Goal: Task Accomplishment & Management: Manage account settings

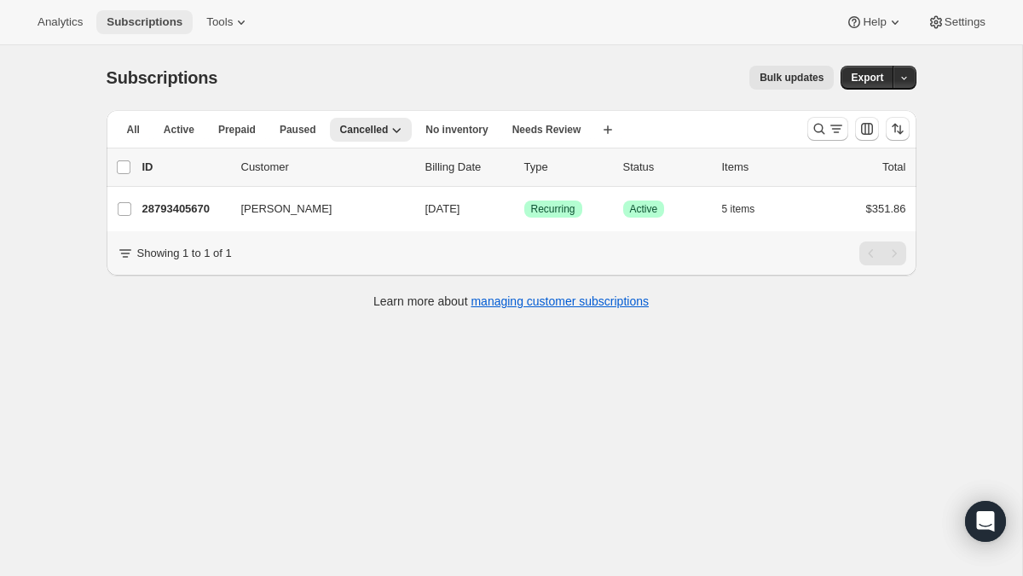
click at [142, 30] on button "Subscriptions" at bounding box center [144, 22] width 96 height 24
click at [49, 32] on button "Analytics" at bounding box center [60, 22] width 66 height 24
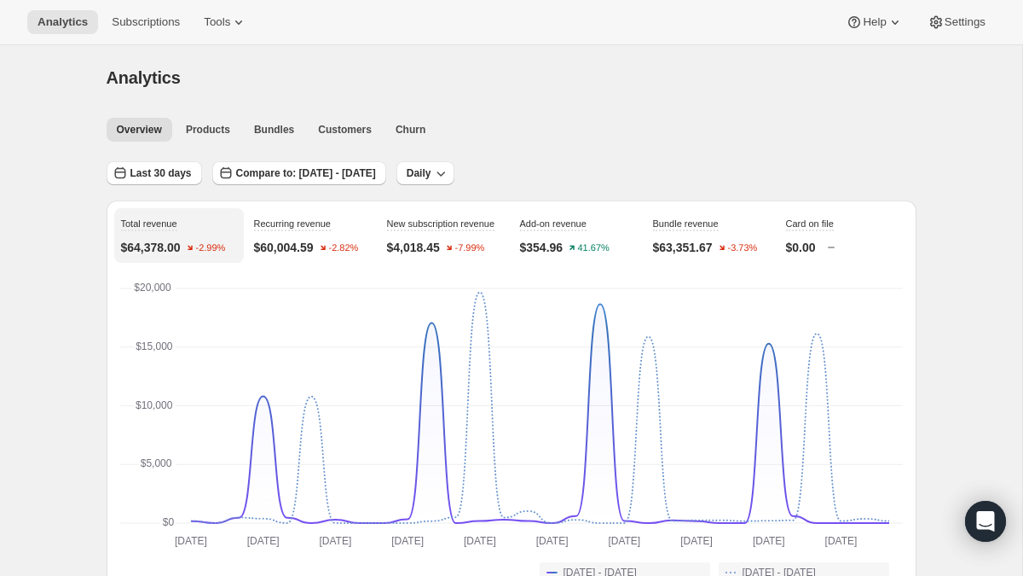
click at [166, 9] on div "Analytics Subscriptions Tools Help Settings" at bounding box center [511, 22] width 1023 height 45
click at [162, 20] on span "Subscriptions" at bounding box center [146, 22] width 68 height 14
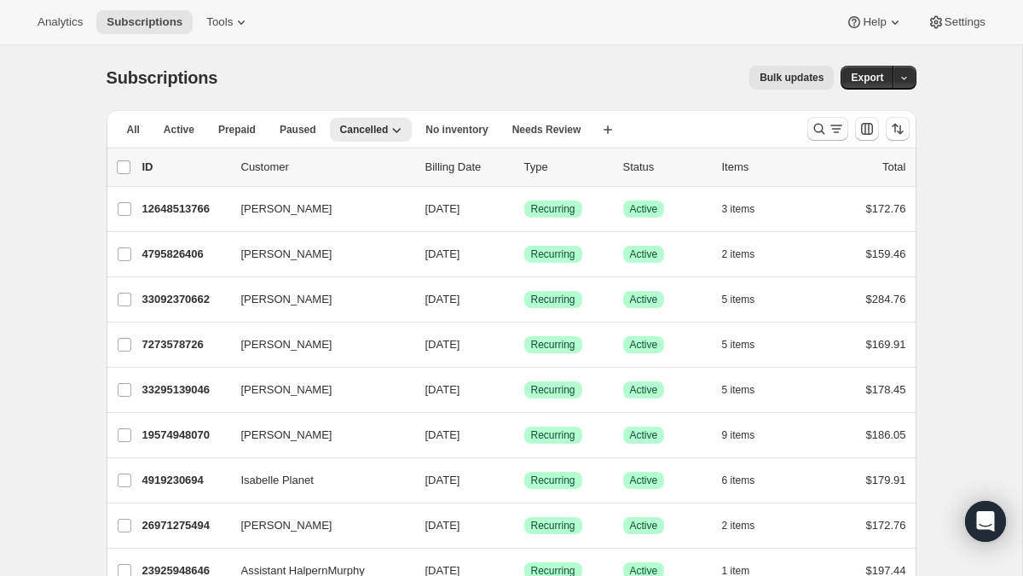
click at [825, 125] on icon "Search and filter results" at bounding box center [819, 128] width 17 height 17
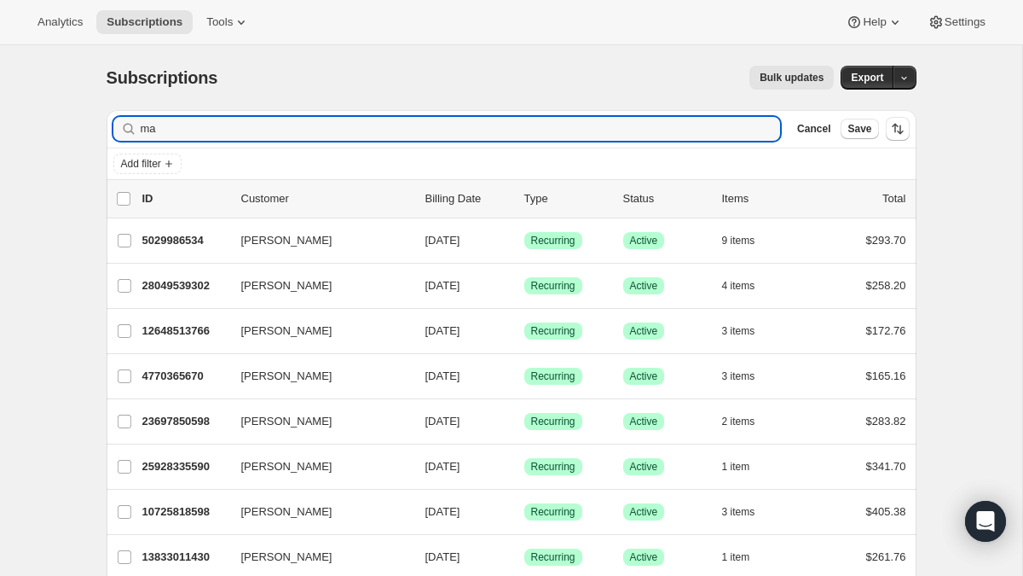
type input "m"
